Goal: Navigation & Orientation: Find specific page/section

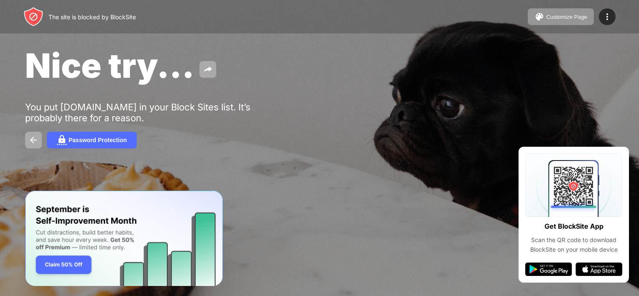
click at [358, 36] on div "Nice try... You put reddit.com in your Block Sites list. It’s probably there fo…" at bounding box center [319, 97] width 639 height 194
